Goal: Task Accomplishment & Management: Manage account settings

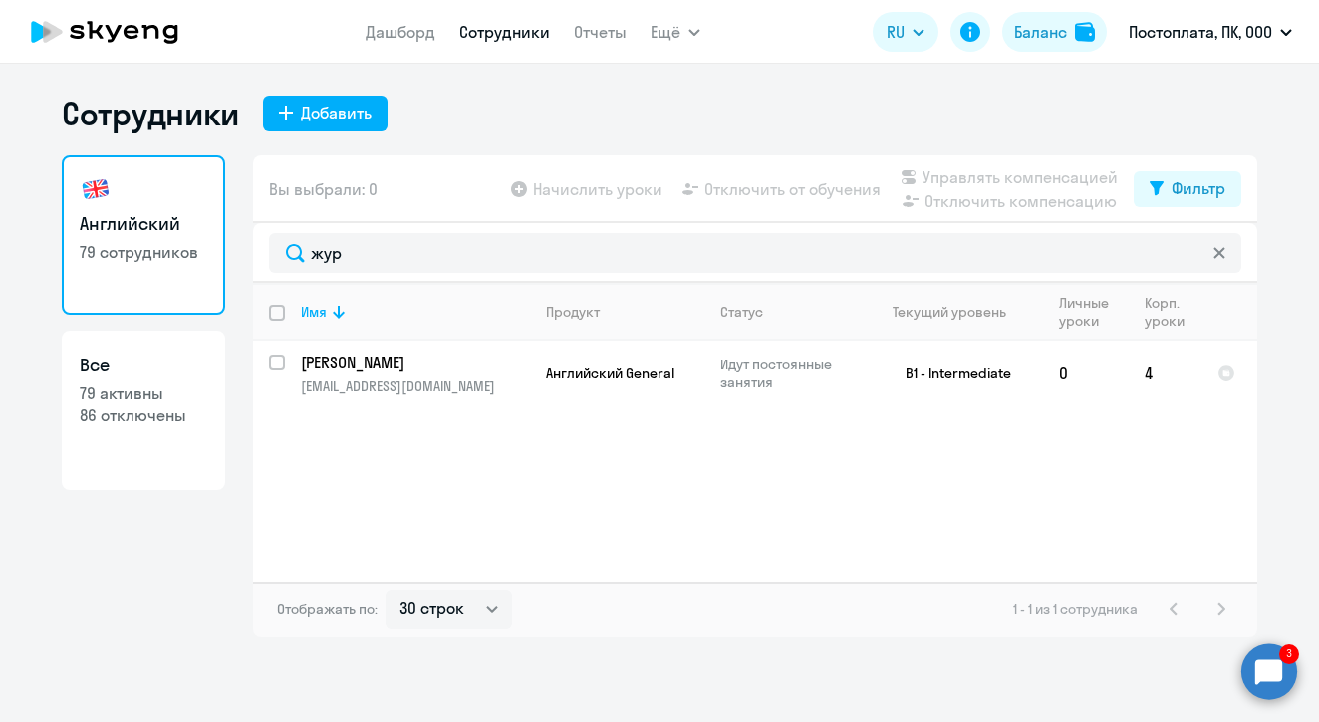
select select "30"
type input "жур"
click at [1270, 646] on circle at bounding box center [1270, 672] width 56 height 56
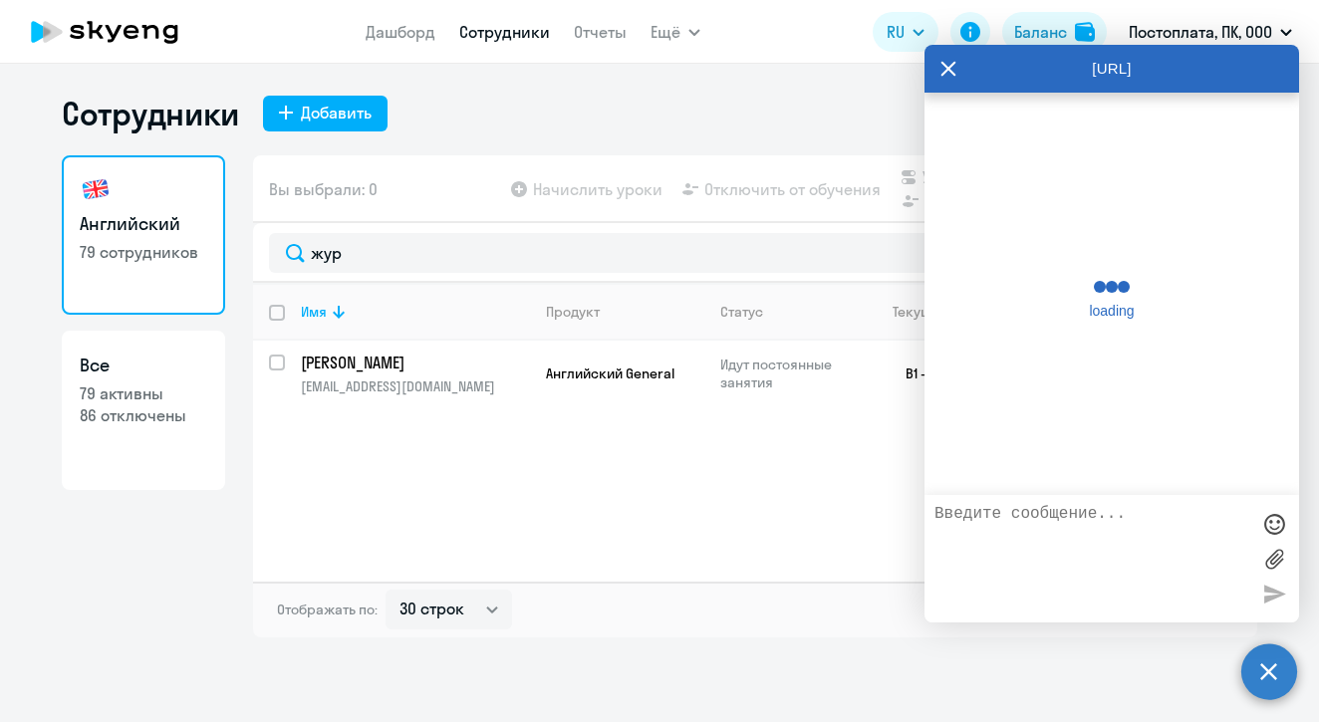
scroll to position [59731, 0]
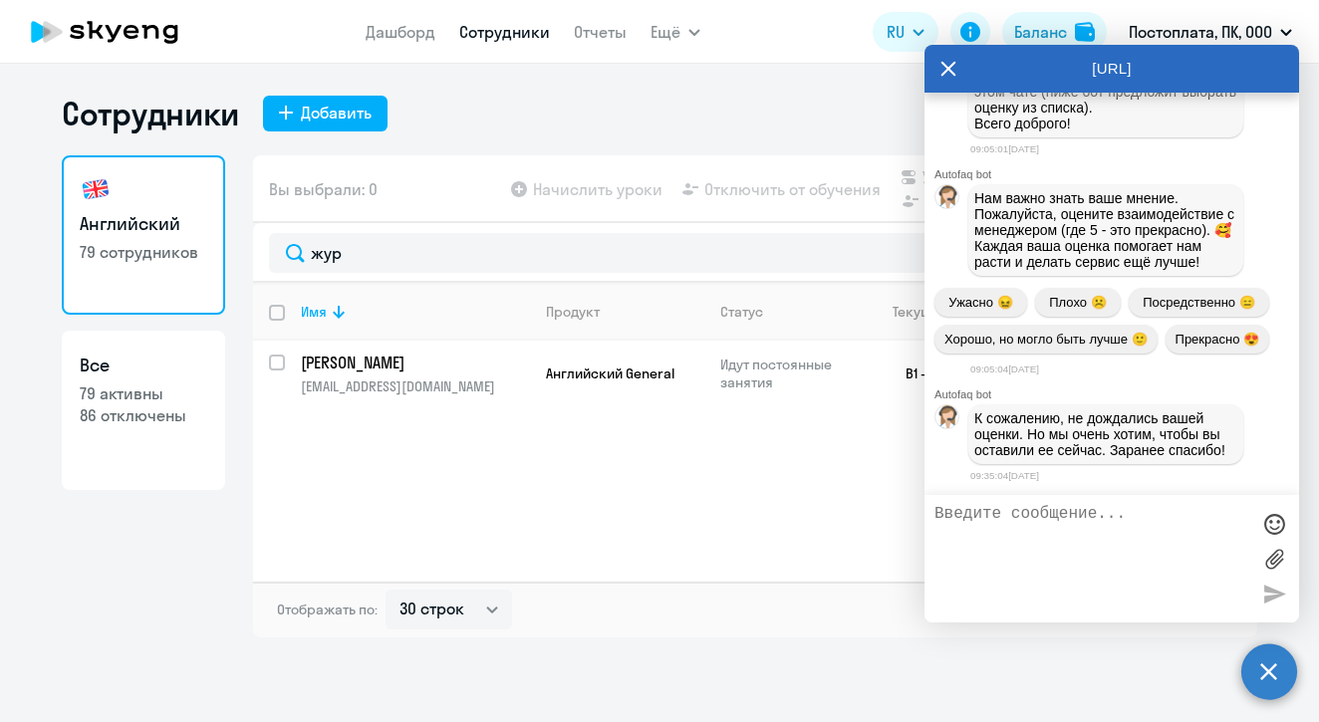
click at [1272, 659] on circle at bounding box center [1270, 672] width 56 height 56
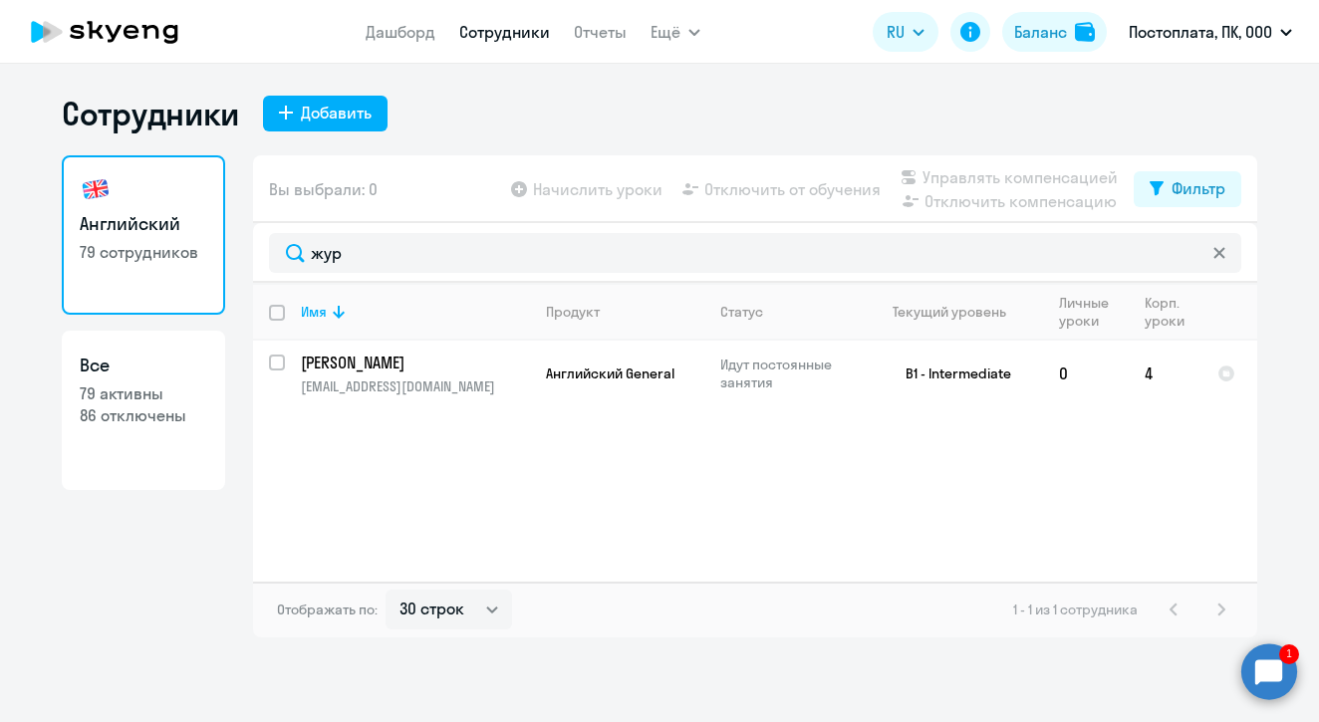
click at [1278, 662] on circle at bounding box center [1270, 672] width 56 height 56
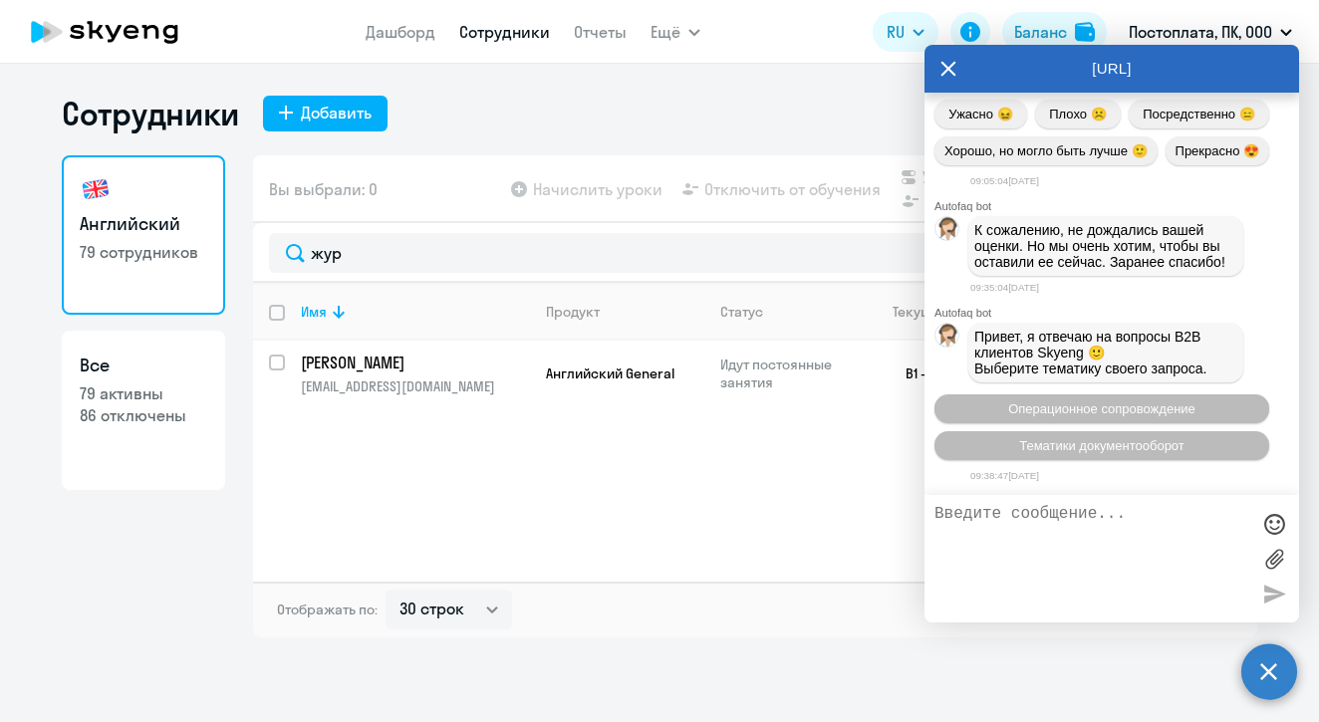
scroll to position [60201, 0]
click at [1279, 673] on circle at bounding box center [1270, 672] width 56 height 56
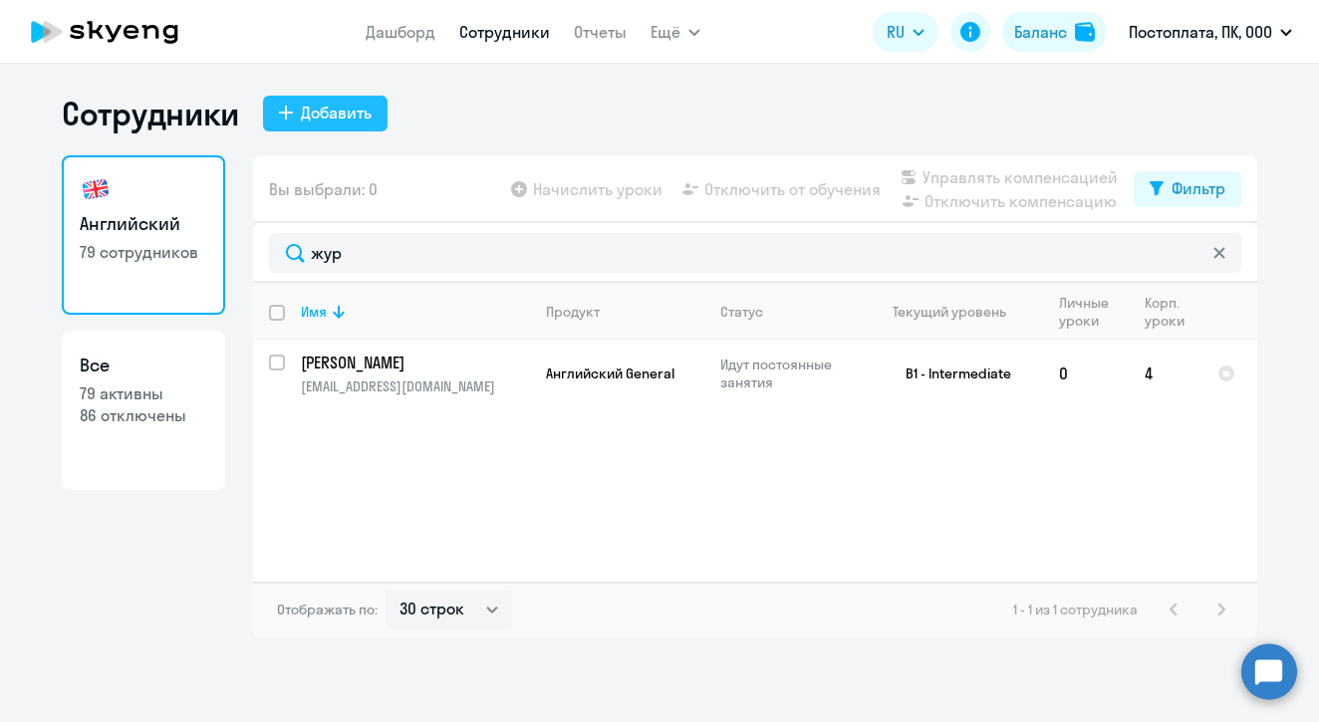
click at [348, 112] on div "Добавить" at bounding box center [336, 113] width 71 height 24
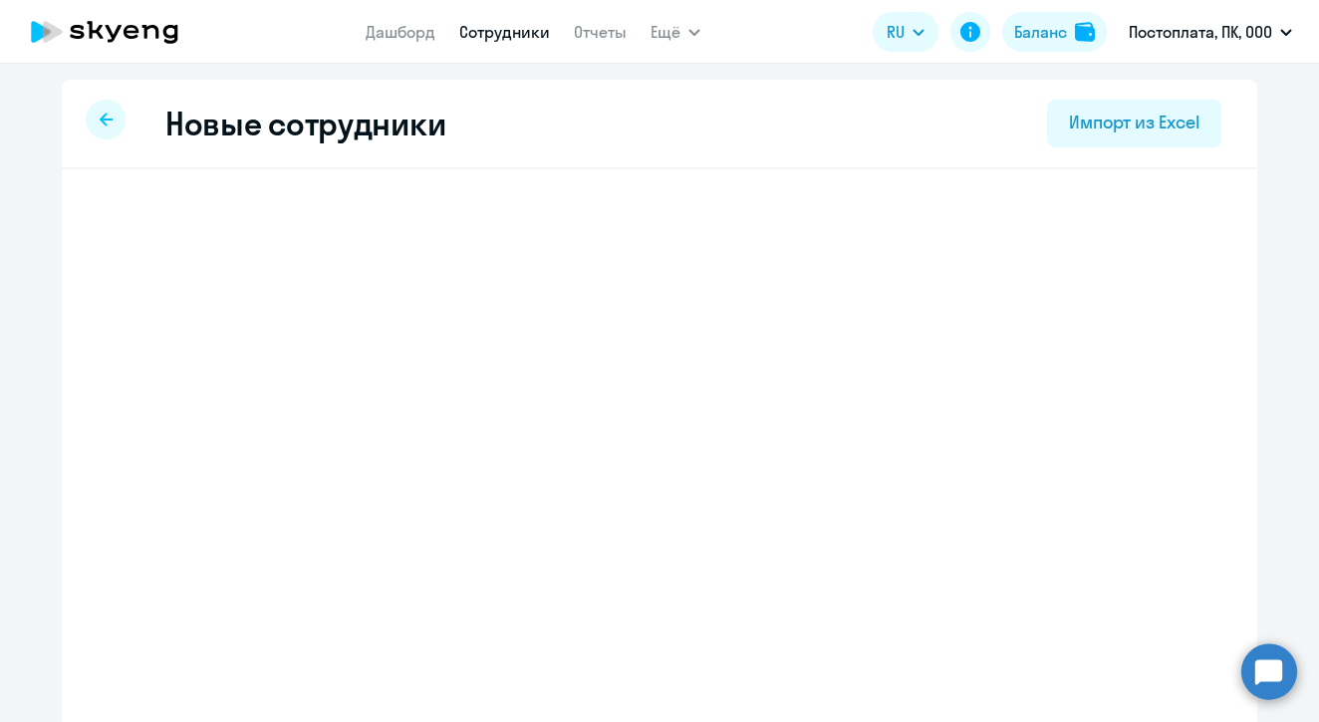
select select "english_adult_not_native_speaker"
select select "3"
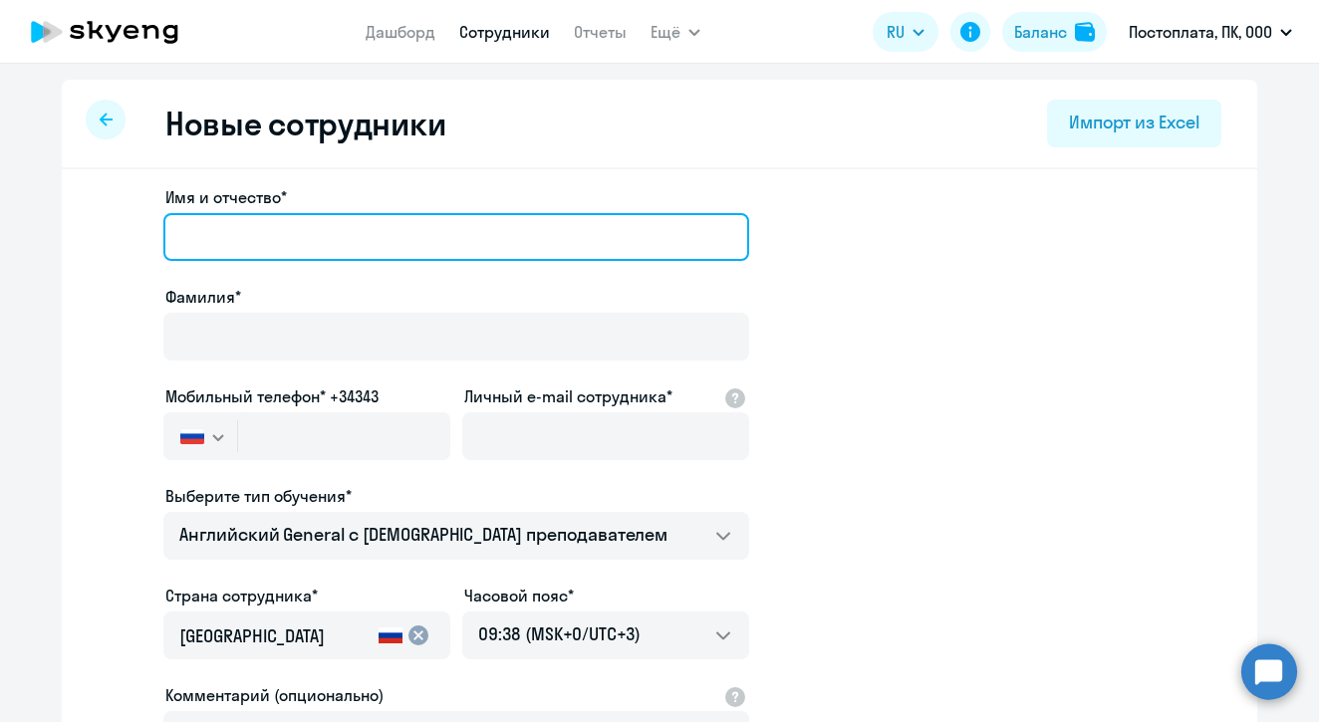
paste input "[PERSON_NAME]"
drag, startPoint x: 253, startPoint y: 239, endPoint x: 66, endPoint y: 241, distance: 187.4
click at [66, 242] on div "Имя и отчество* [PERSON_NAME]* Мобильный телефон* +34343 [GEOGRAPHIC_DATA] +7 […" at bounding box center [660, 607] width 1196 height 876
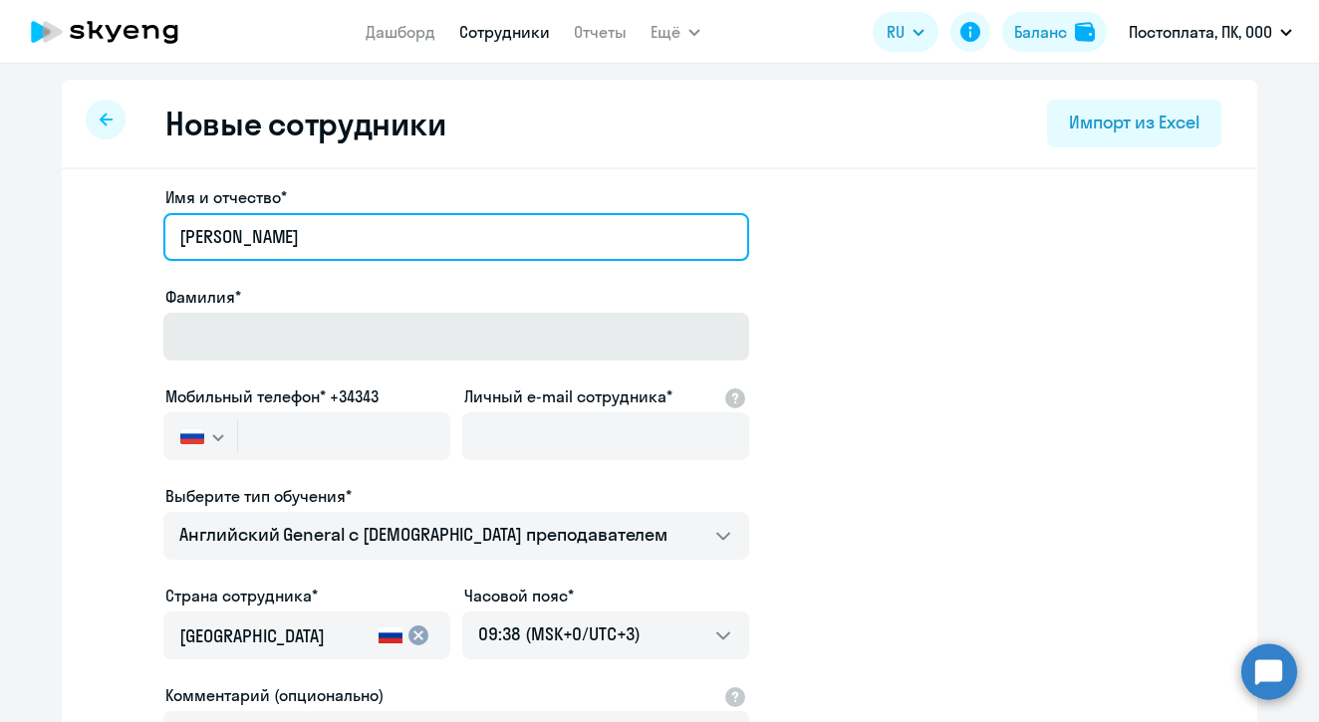
type input "[PERSON_NAME]"
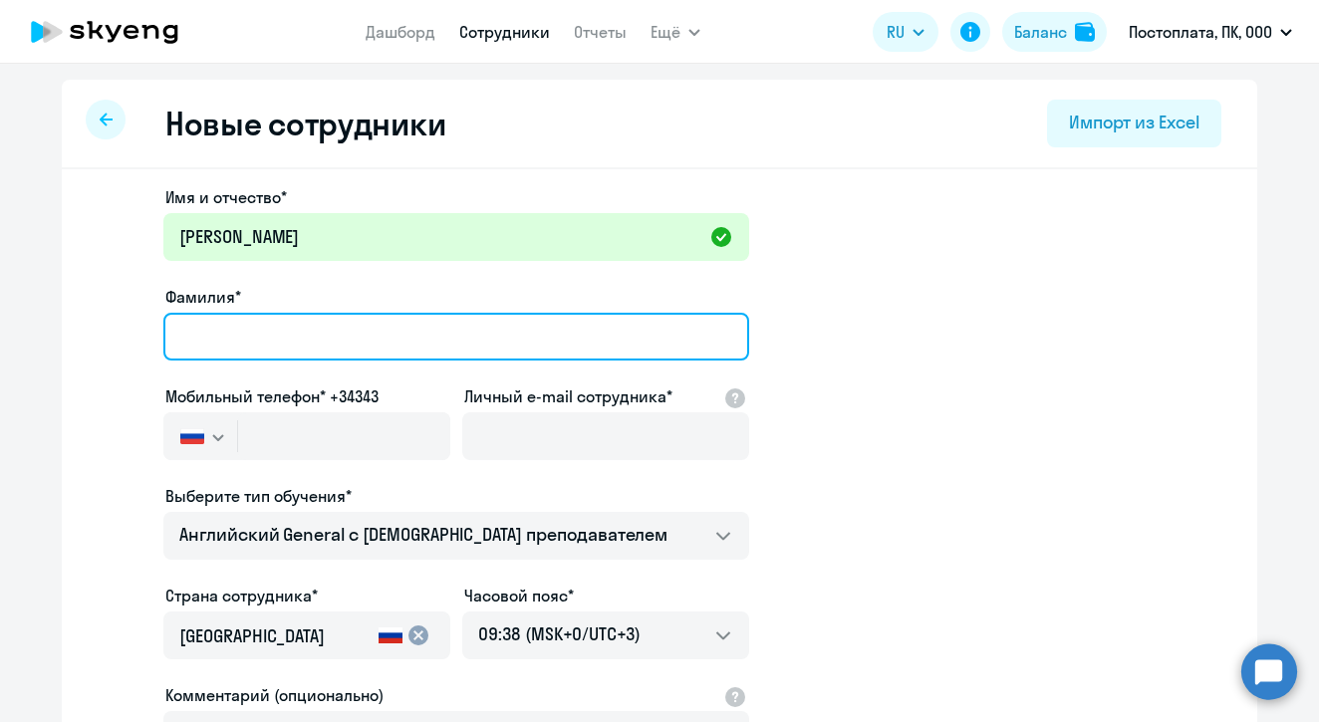
paste input "[PERSON_NAME]"
drag, startPoint x: 247, startPoint y: 338, endPoint x: 392, endPoint y: 338, distance: 144.5
click at [394, 338] on input "[PERSON_NAME]" at bounding box center [456, 337] width 586 height 48
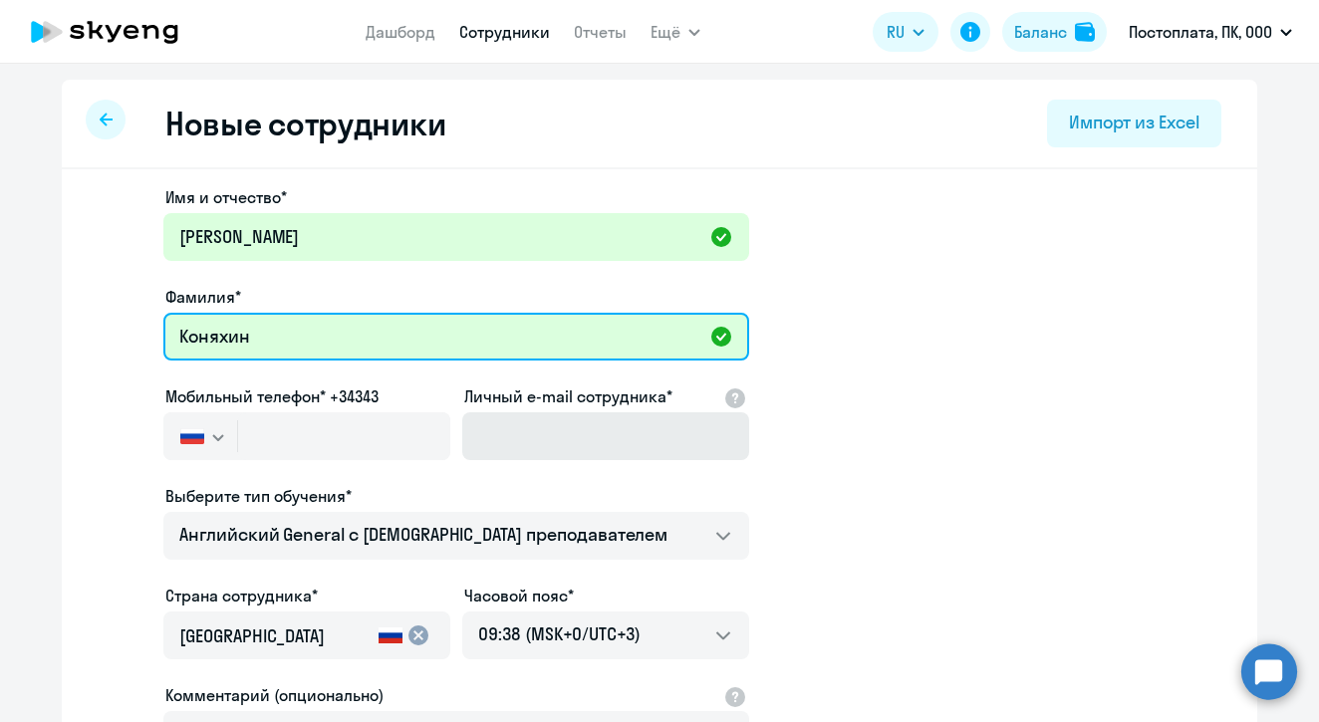
type input "Коняхин"
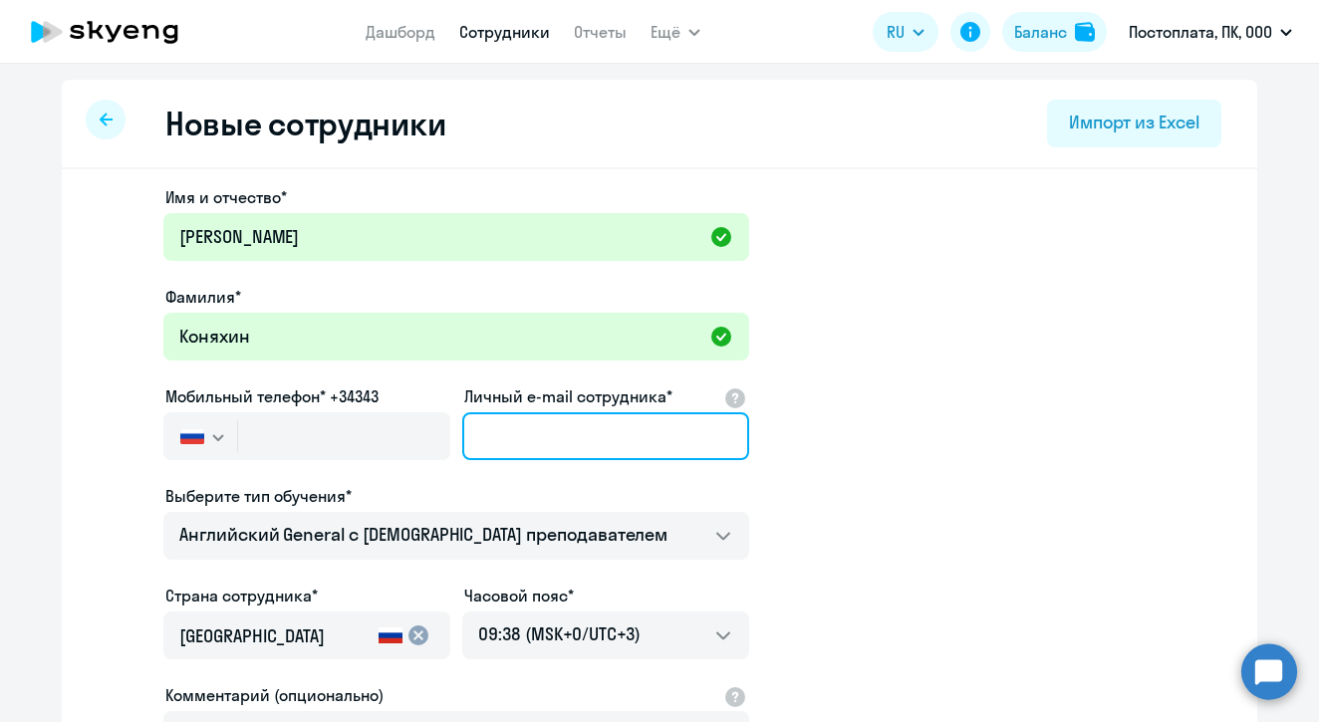
paste input "[EMAIL_ADDRESS][DOMAIN_NAME]"
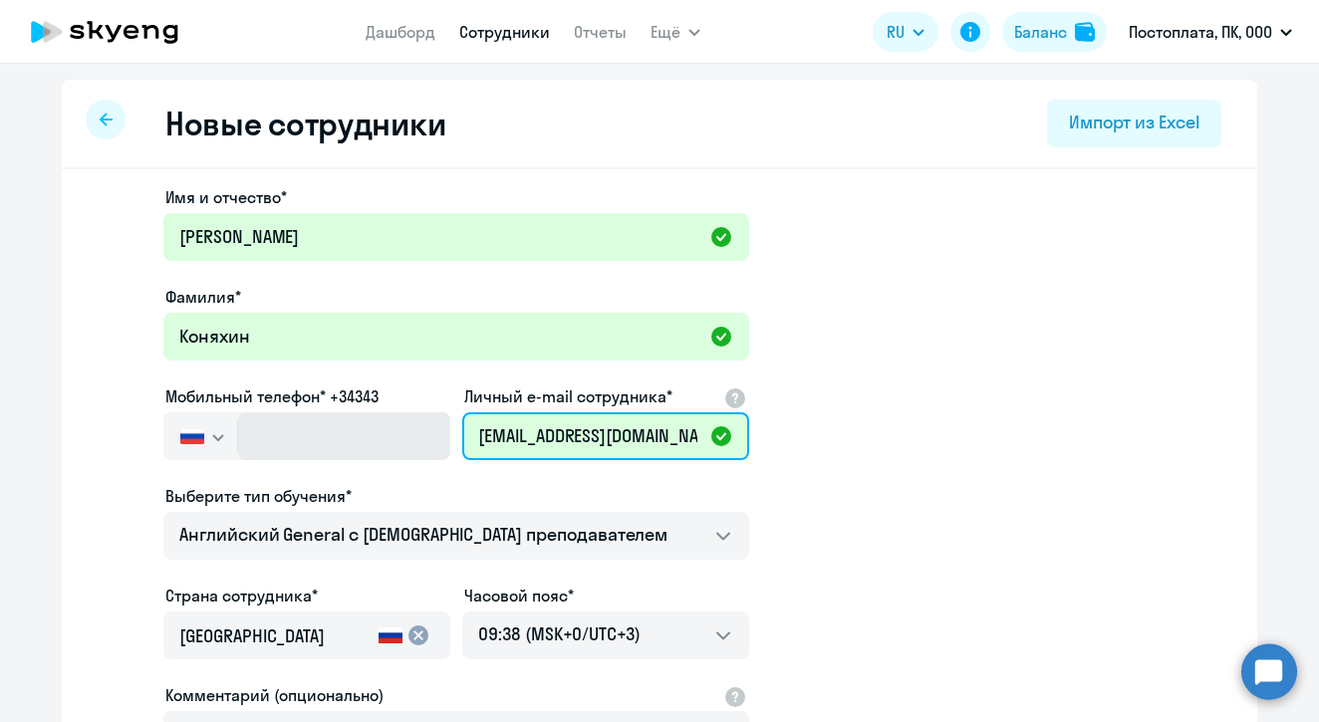
type input "[EMAIL_ADDRESS][DOMAIN_NAME]"
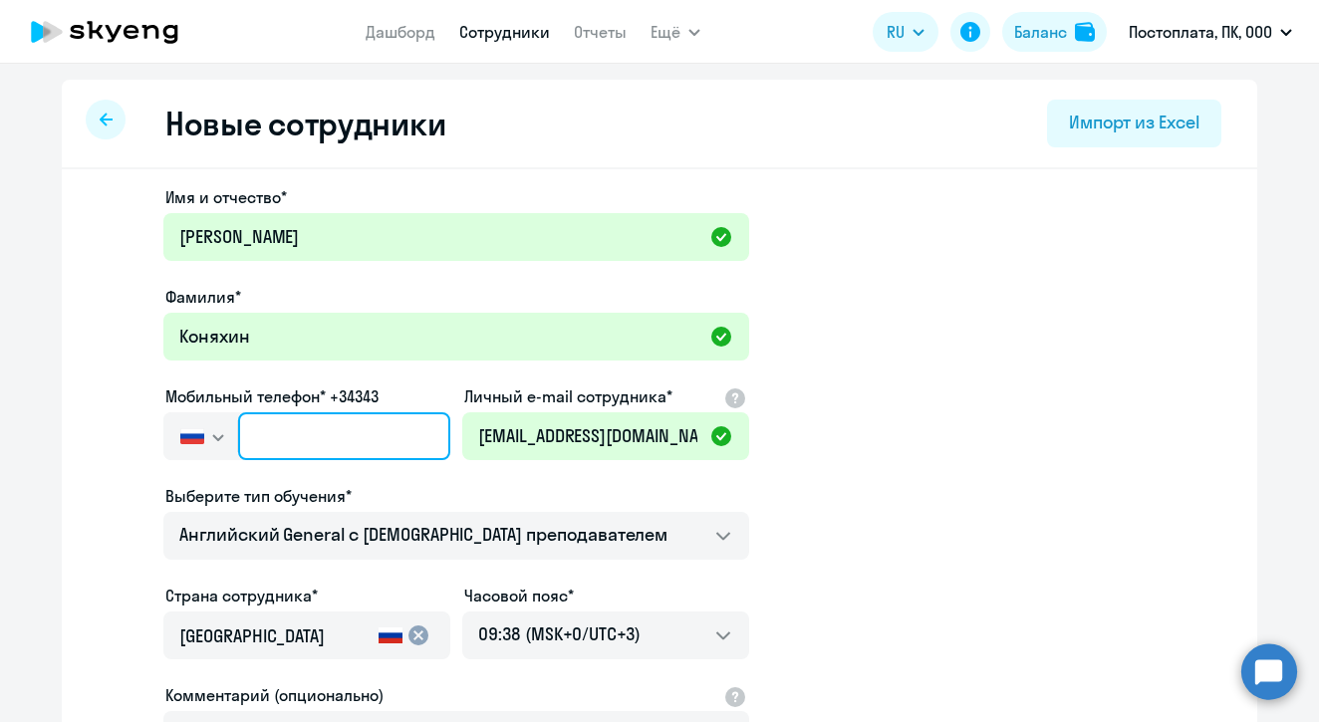
click at [314, 435] on input "text" at bounding box center [344, 437] width 212 height 48
paste input "[PHONE_NUMBER]"
type input "[PHONE_NUMBER]"
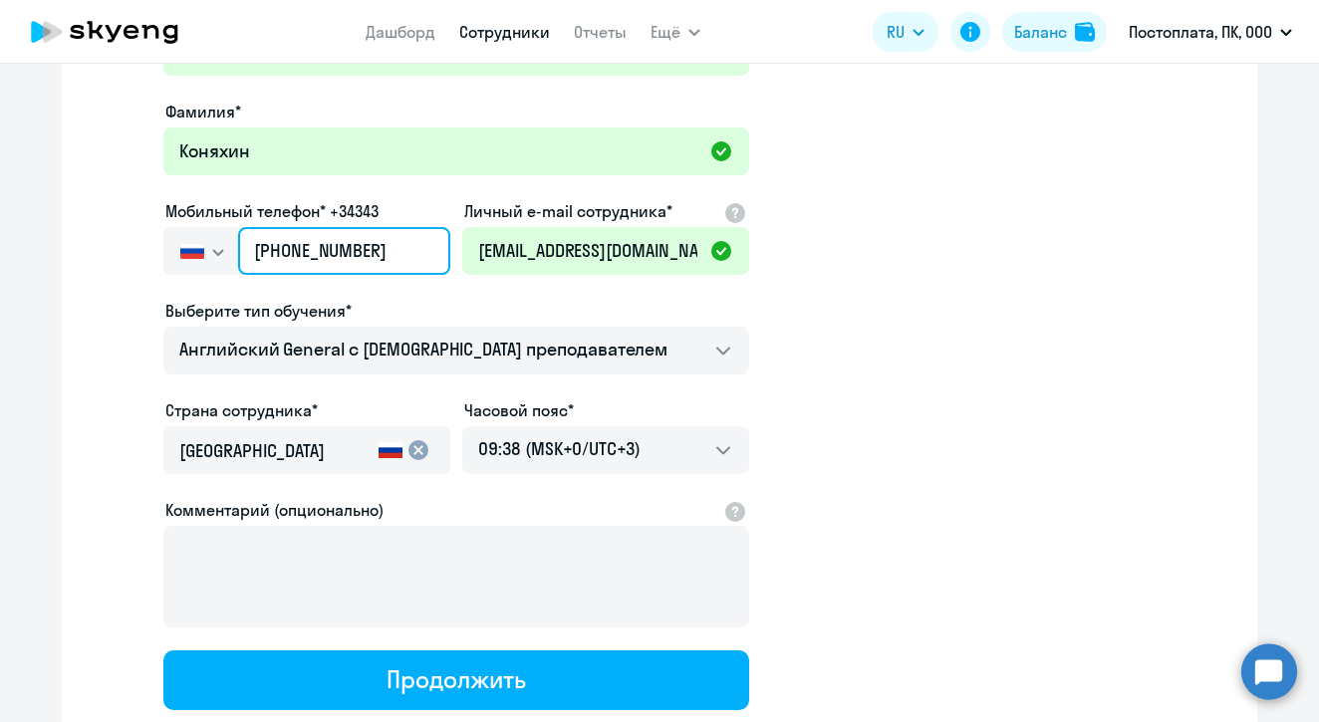
scroll to position [253, 0]
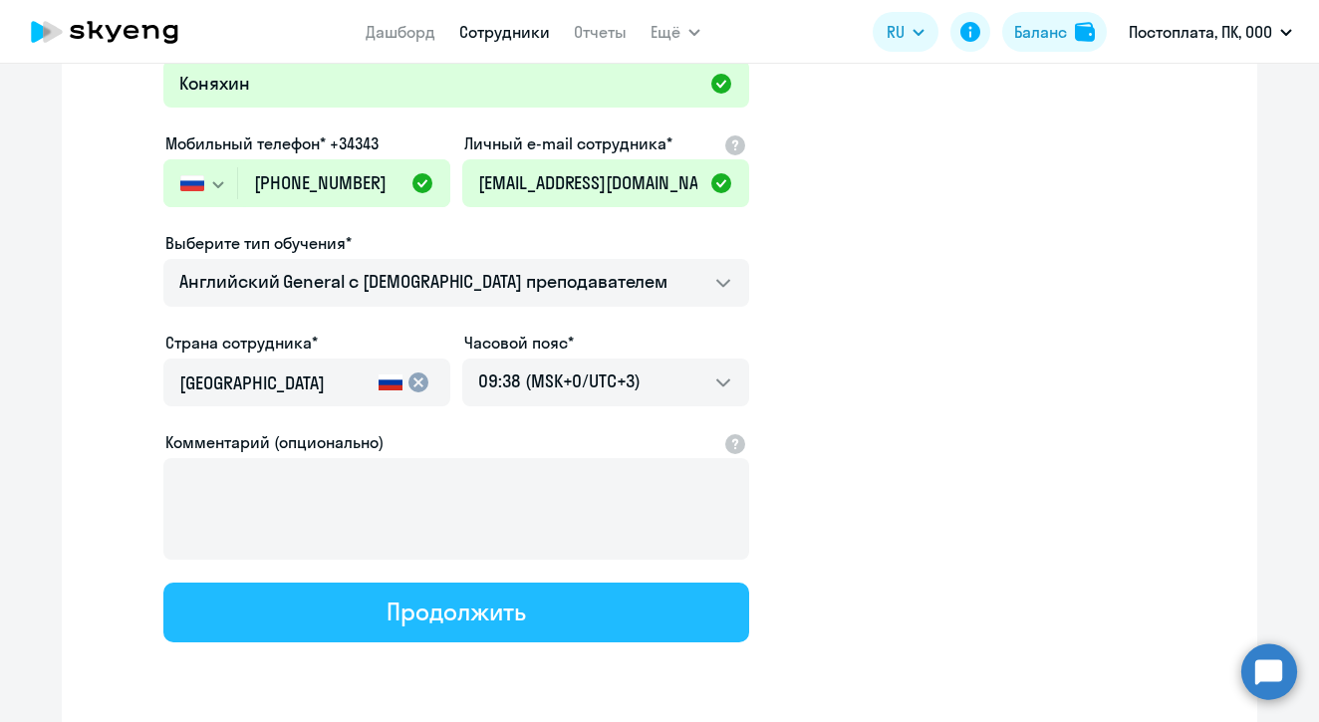
click at [350, 625] on button "Продолжить" at bounding box center [456, 613] width 586 height 60
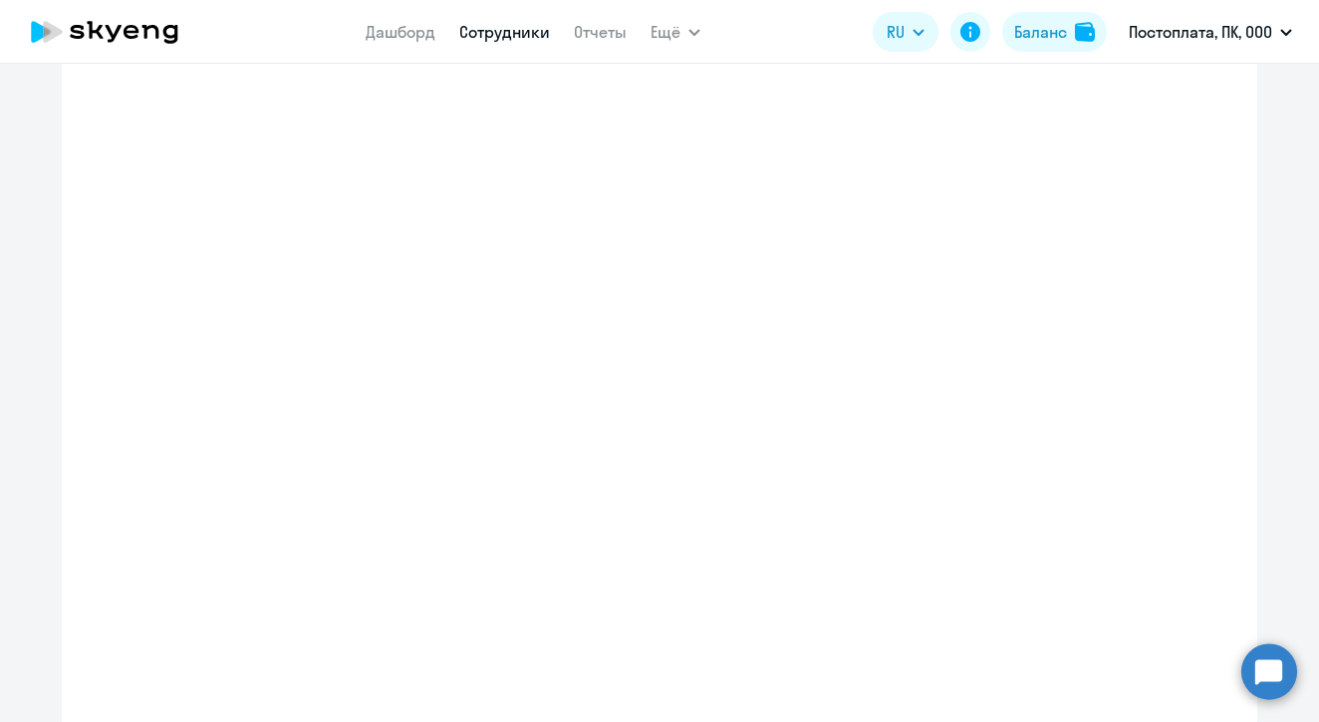
select select "english_adult_not_native_speaker"
select select "3"
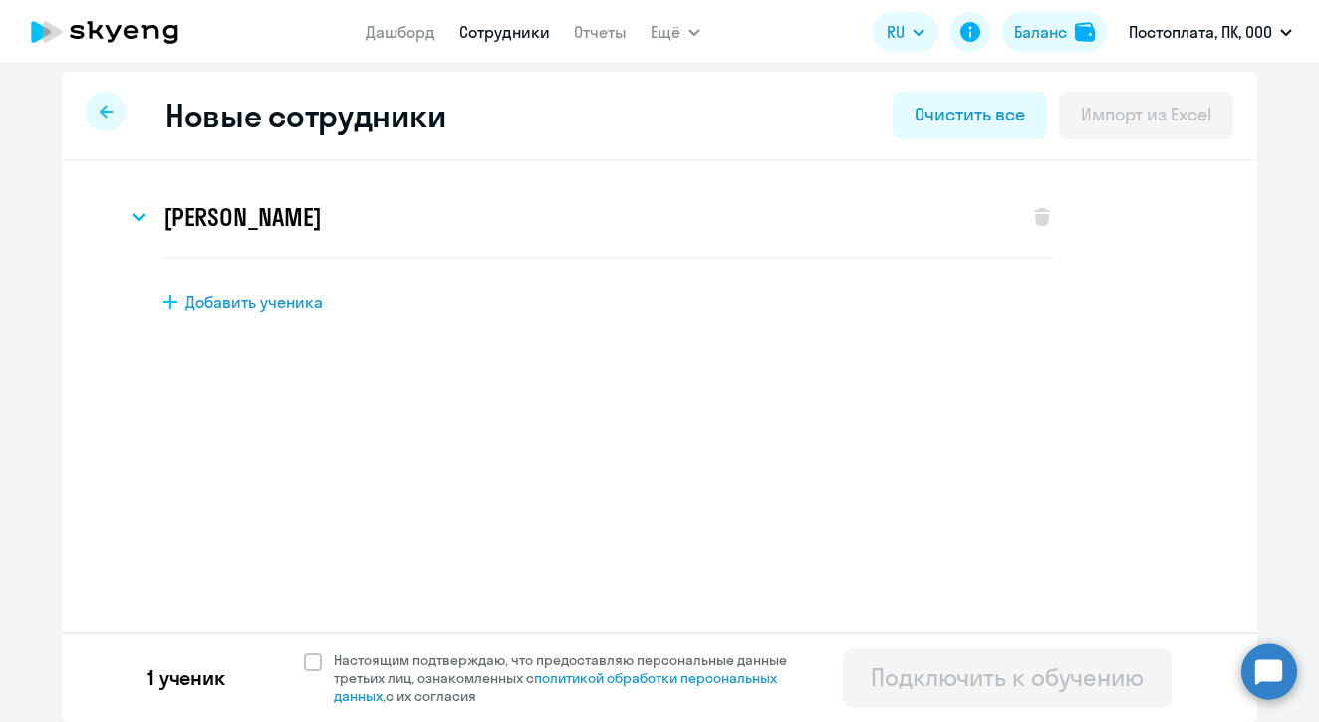
scroll to position [8, 0]
click at [315, 660] on span at bounding box center [313, 663] width 18 height 18
click at [304, 652] on input "Настоящим подтверждаю, что предоставляю персональные данные третьих лиц, ознако…" at bounding box center [303, 651] width 1 height 1
checkbox input "true"
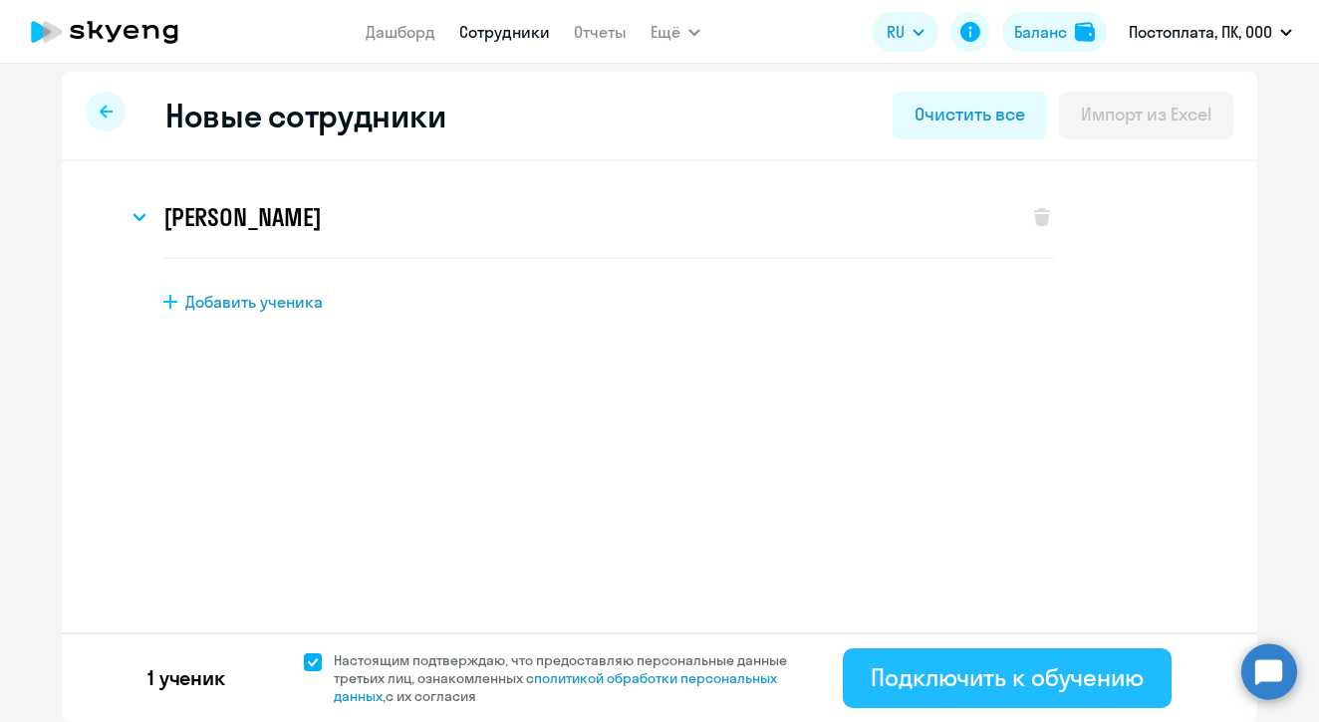
click at [953, 677] on div "Подключить к обучению" at bounding box center [1007, 678] width 273 height 32
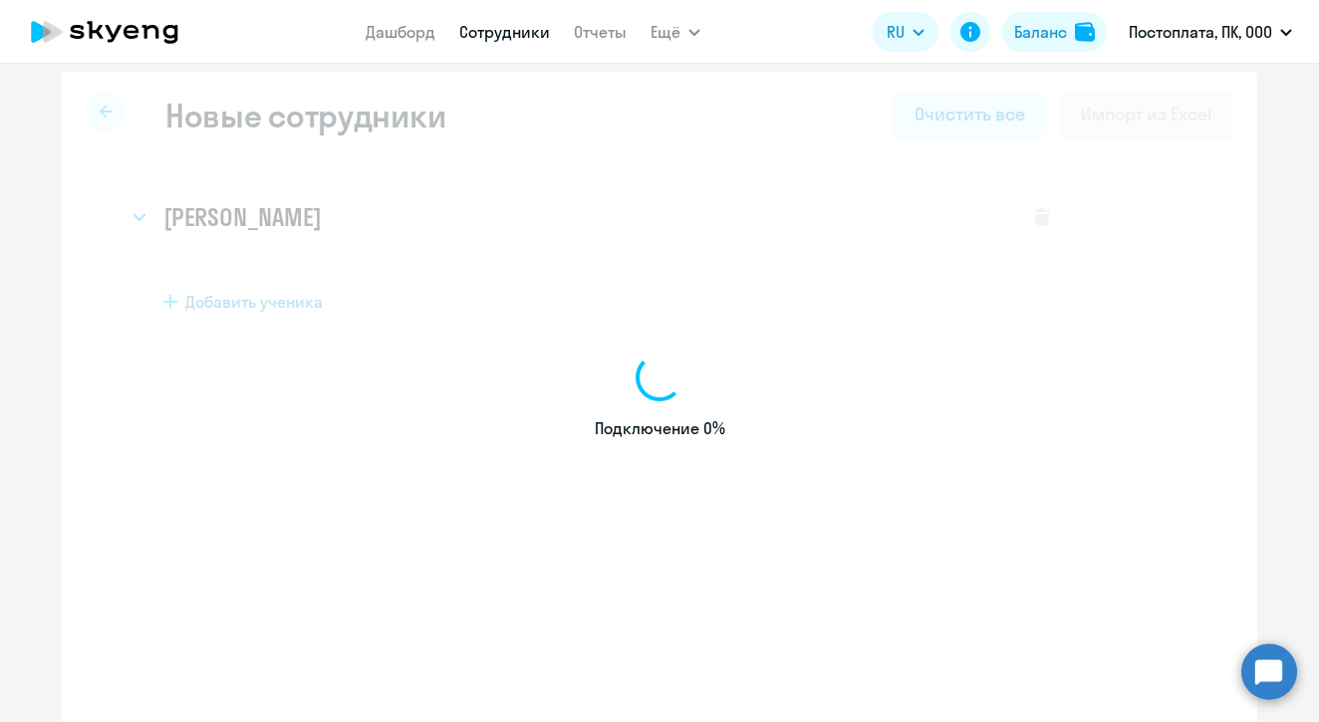
select select "english_adult_not_native_speaker"
select select "3"
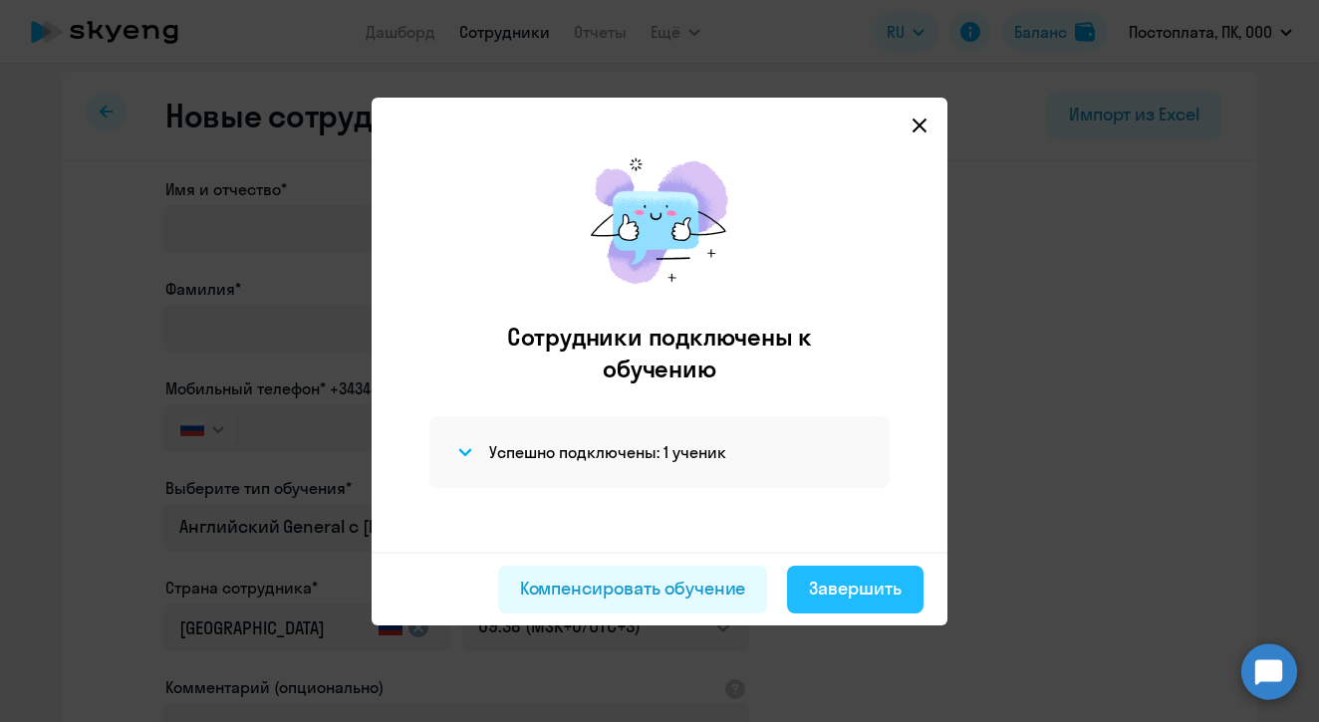
click at [847, 584] on div "Завершить" at bounding box center [855, 589] width 93 height 26
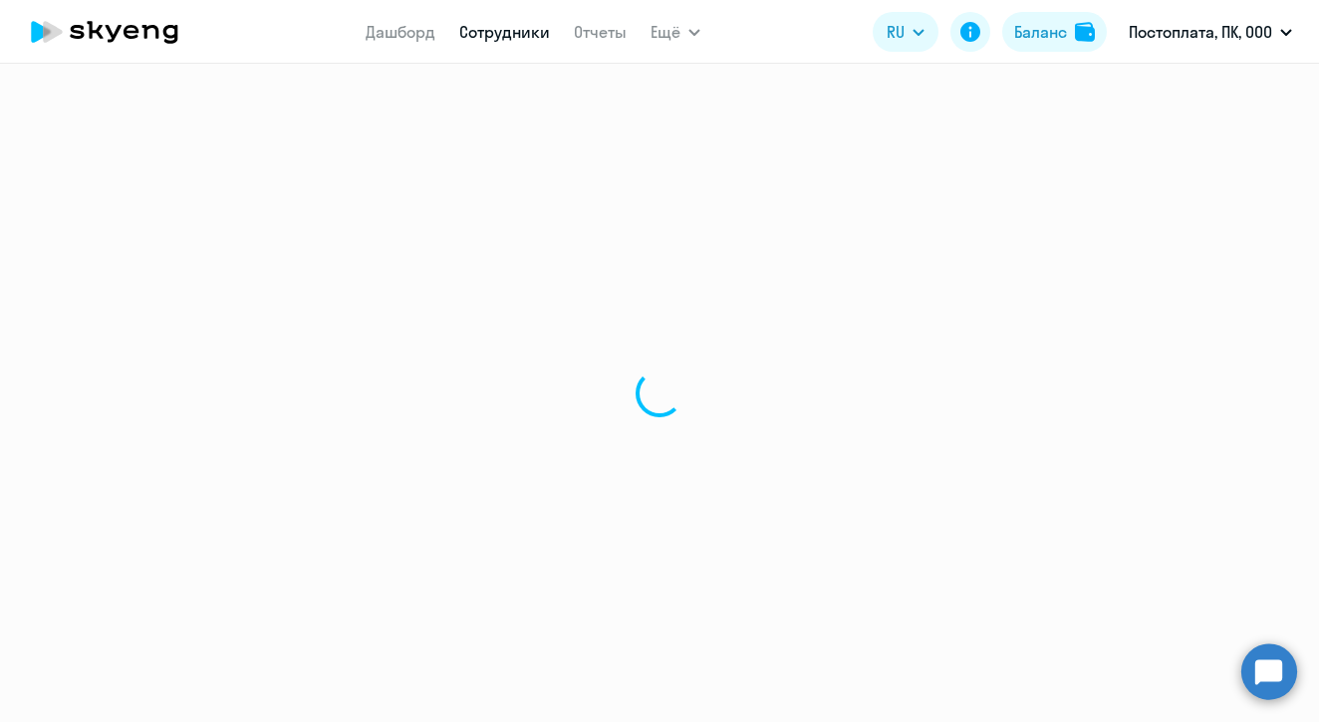
select select "30"
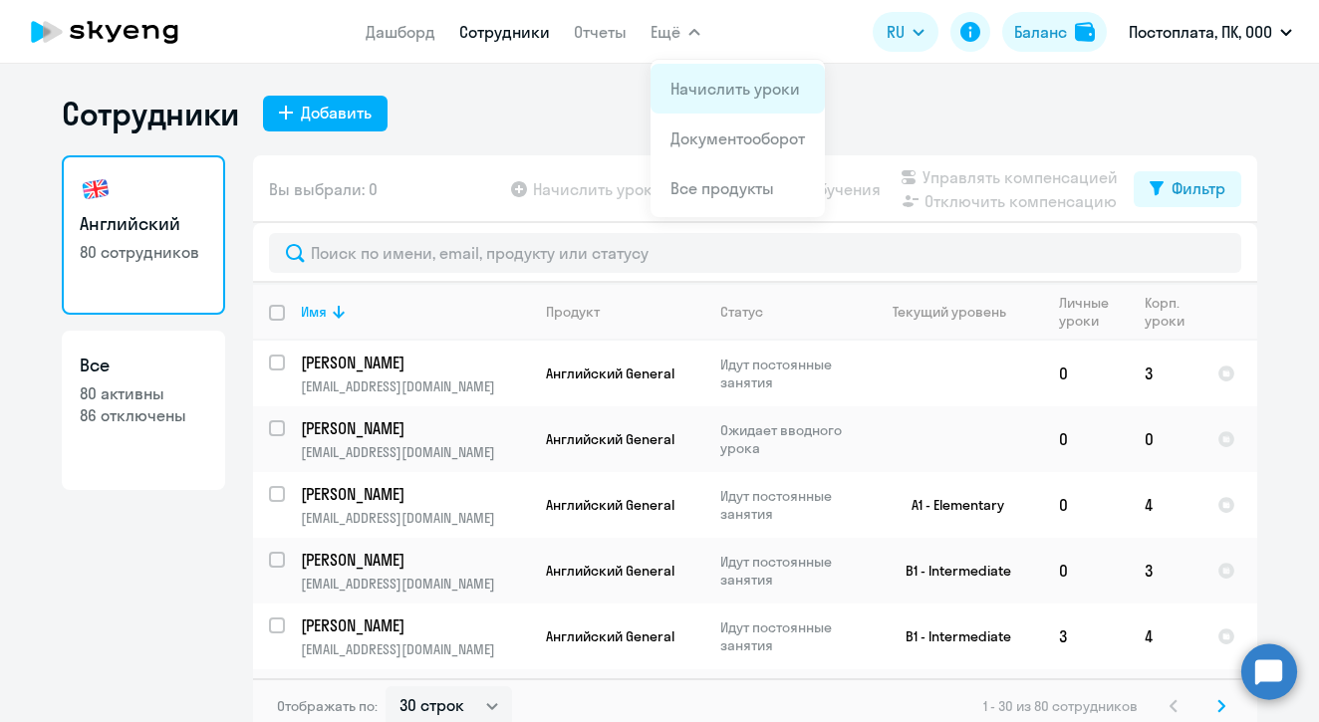
click at [712, 89] on link "Начислить уроки" at bounding box center [736, 89] width 130 height 20
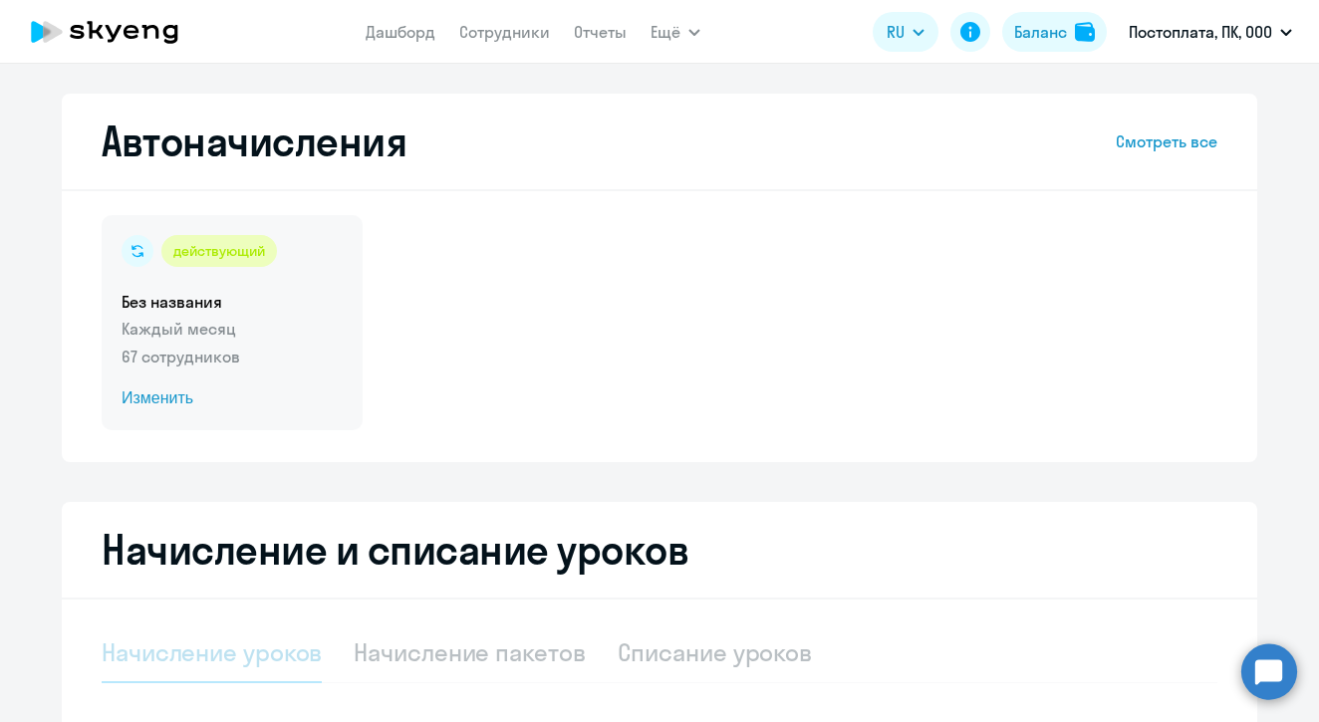
select select "10"
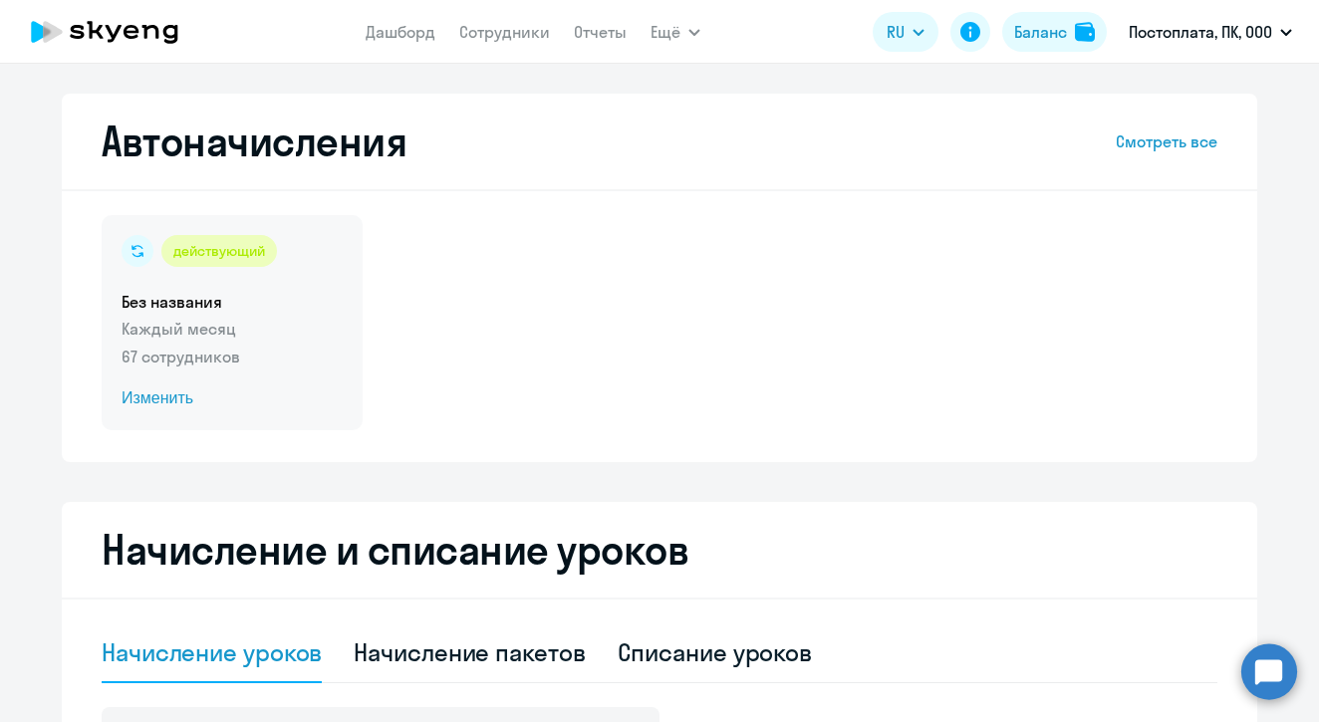
click at [182, 395] on span "Изменить" at bounding box center [232, 399] width 221 height 24
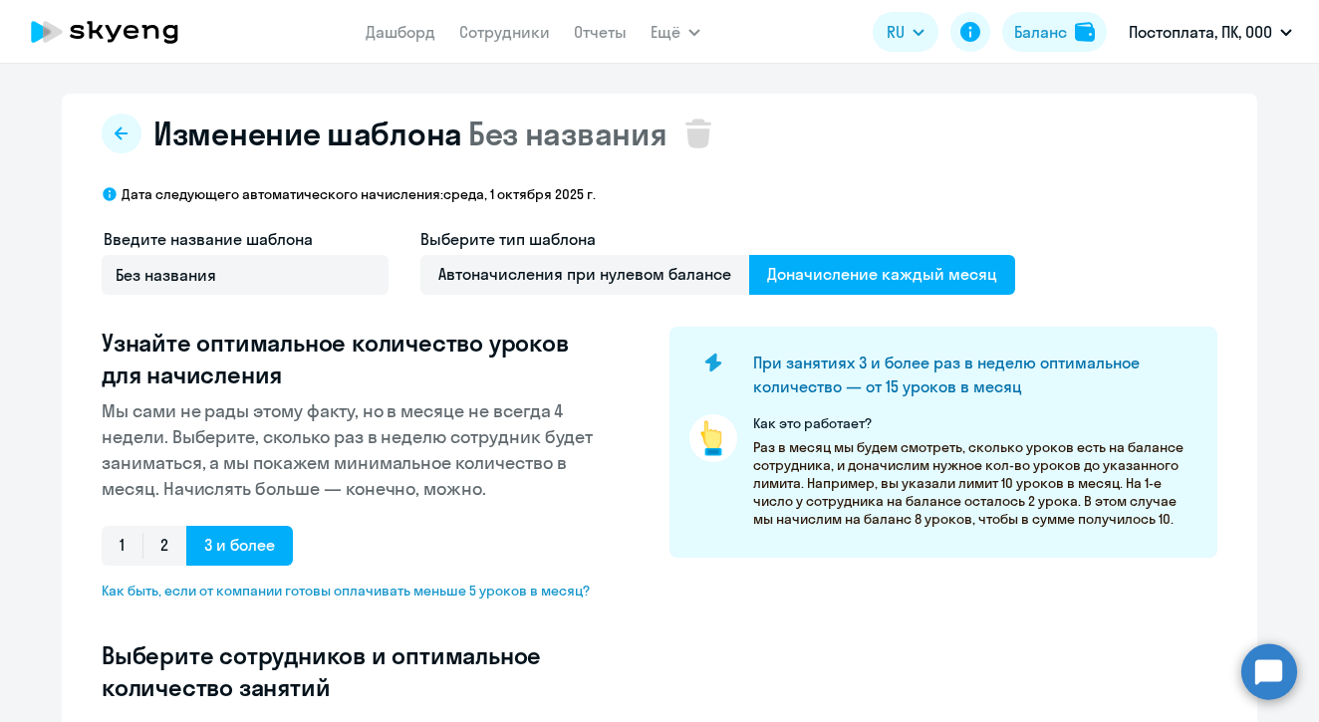
select select "10"
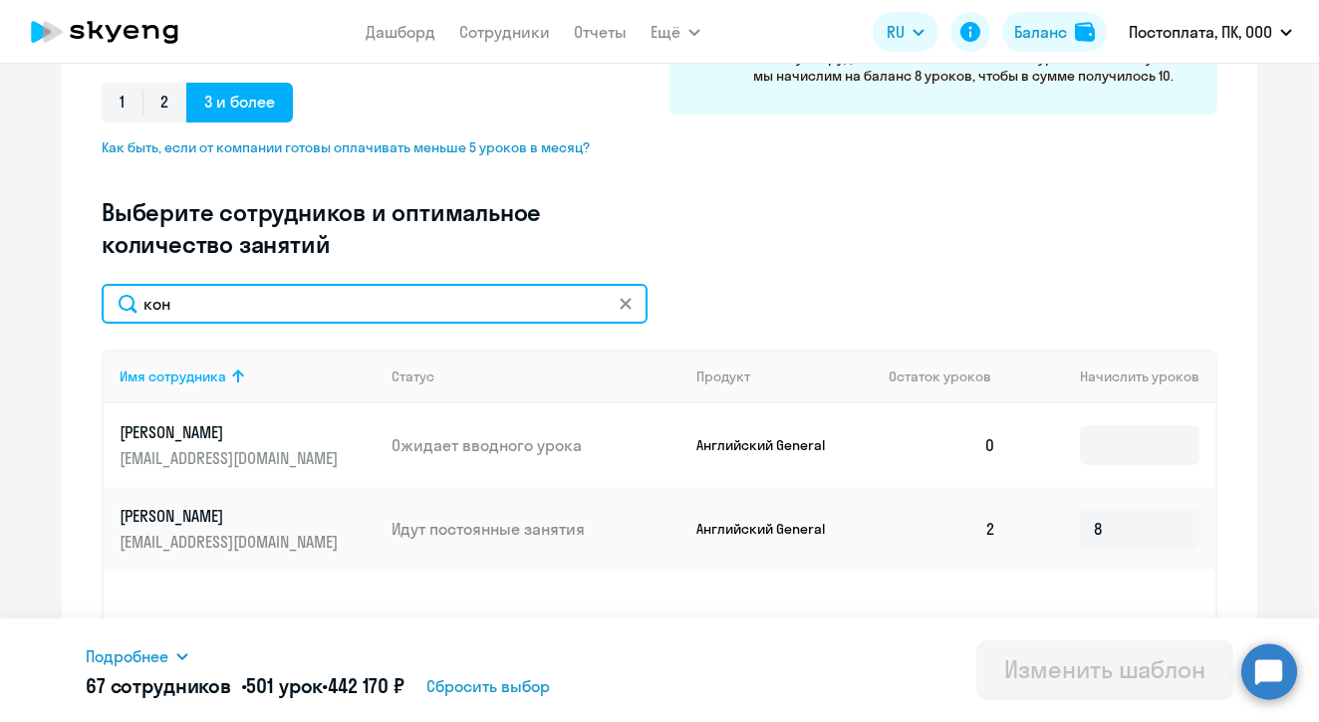
scroll to position [487, 0]
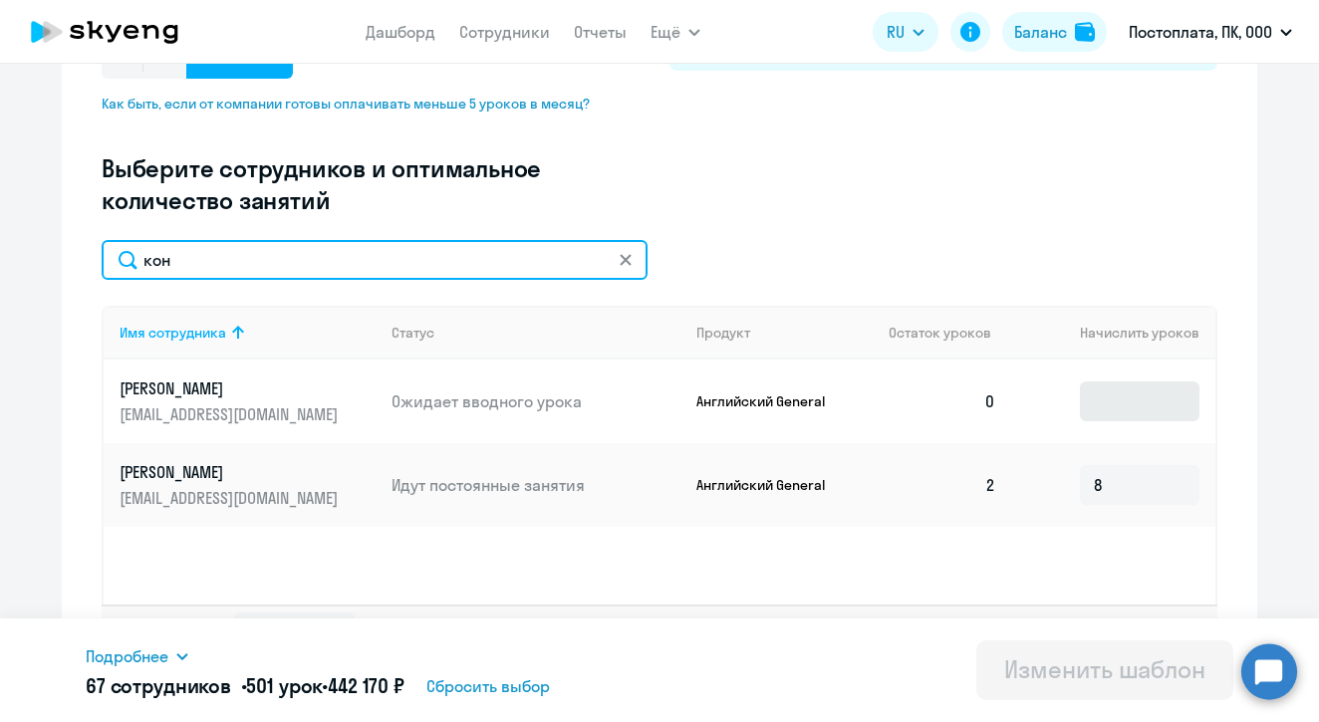
type input "кон"
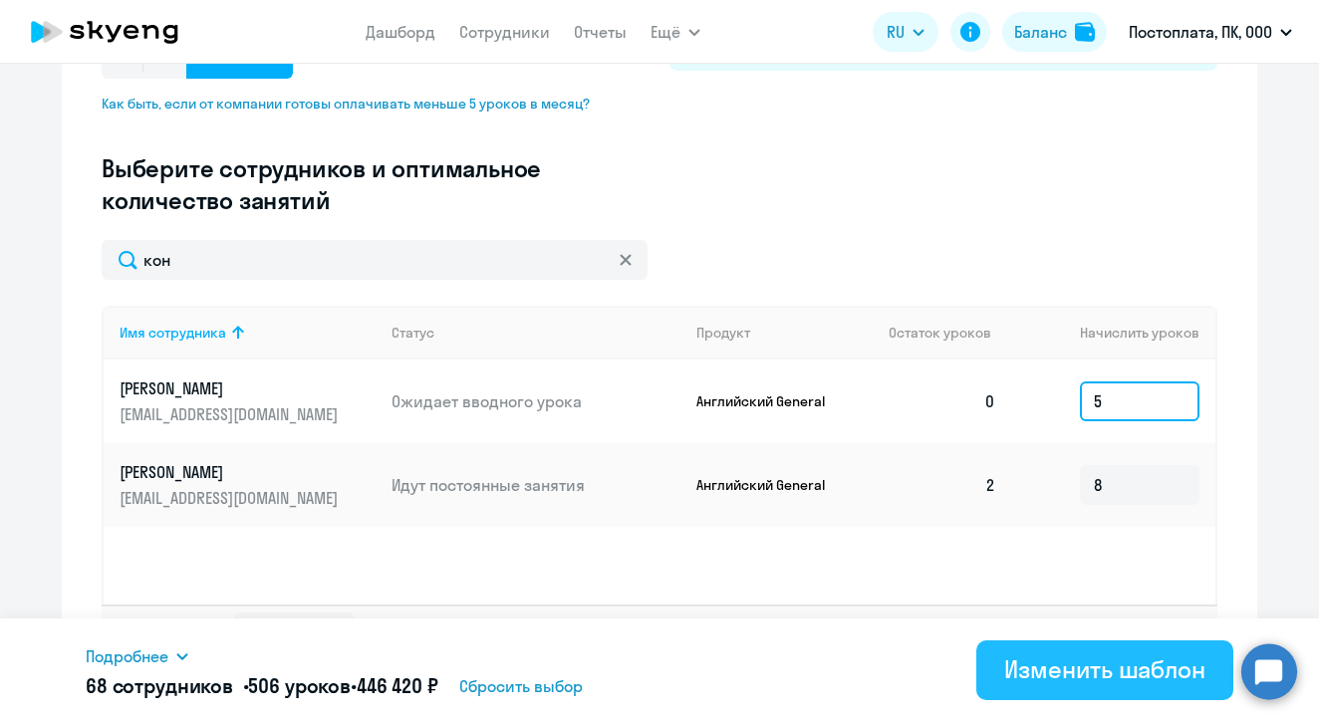
type input "5"
click at [1105, 666] on div "Изменить шаблон" at bounding box center [1104, 670] width 201 height 32
